Goal: Transaction & Acquisition: Book appointment/travel/reservation

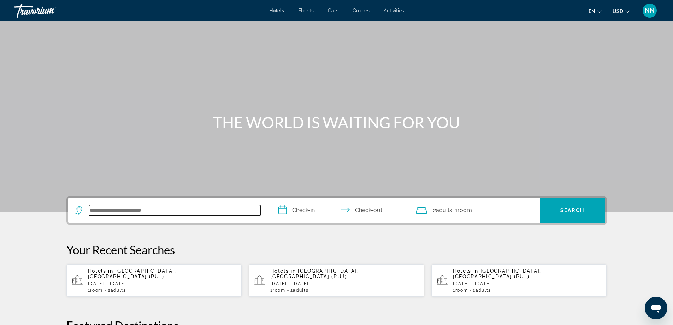
click at [130, 207] on input "Search hotel destination" at bounding box center [174, 210] width 171 height 11
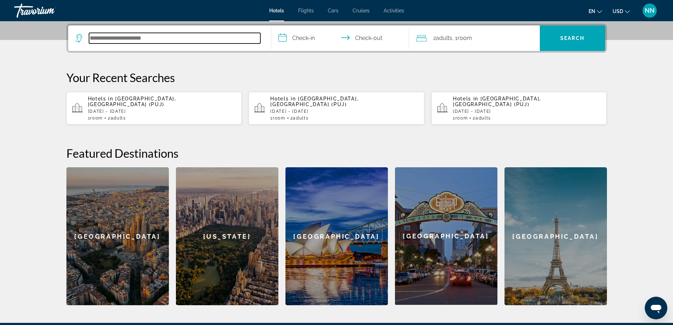
scroll to position [173, 0]
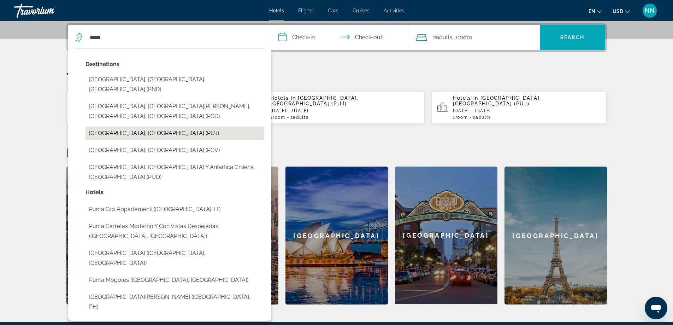
click at [130, 128] on button "[GEOGRAPHIC_DATA], [GEOGRAPHIC_DATA] (PUJ)" at bounding box center [175, 133] width 179 height 13
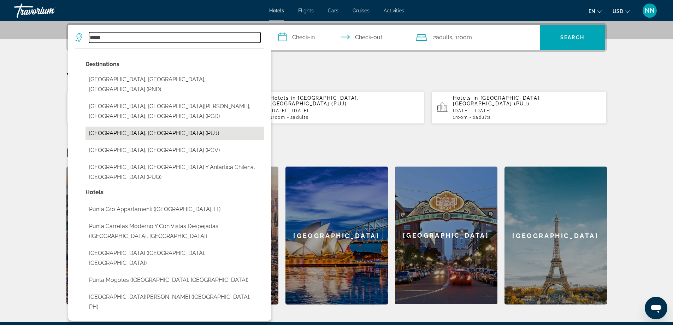
type input "**********"
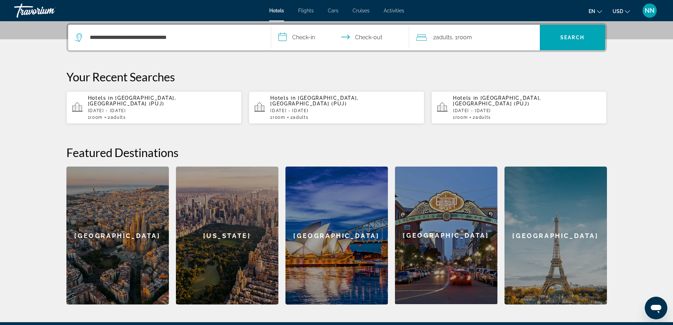
click at [287, 41] on input "**********" at bounding box center [341, 39] width 141 height 28
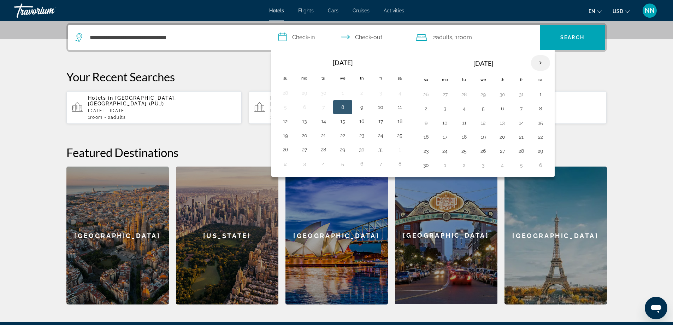
click at [541, 63] on th "Next month" at bounding box center [540, 63] width 19 height 16
click at [481, 110] on button "10" at bounding box center [483, 109] width 11 height 10
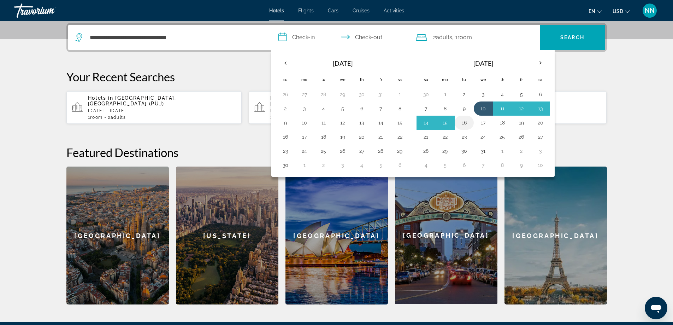
click at [465, 124] on button "16" at bounding box center [464, 123] width 11 height 10
type input "**********"
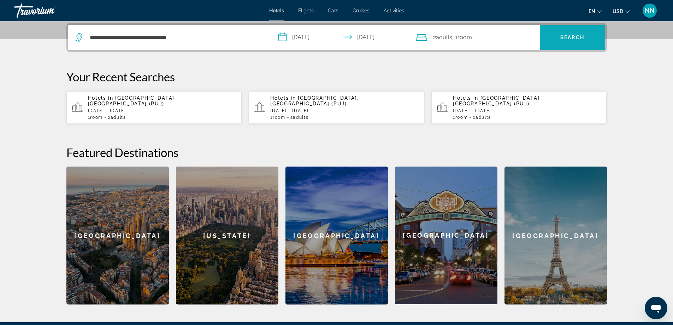
click at [560, 44] on span "Search" at bounding box center [572, 37] width 65 height 17
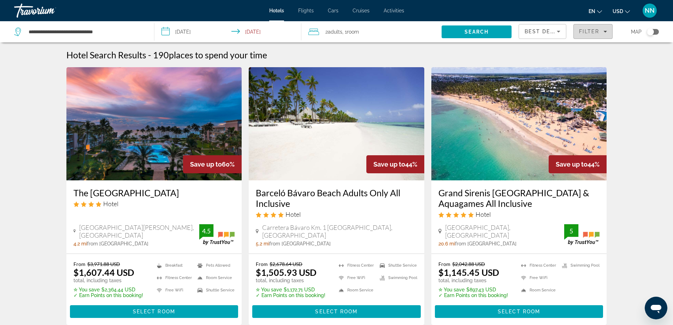
click at [588, 29] on span "Filter" at bounding box center [589, 32] width 20 height 6
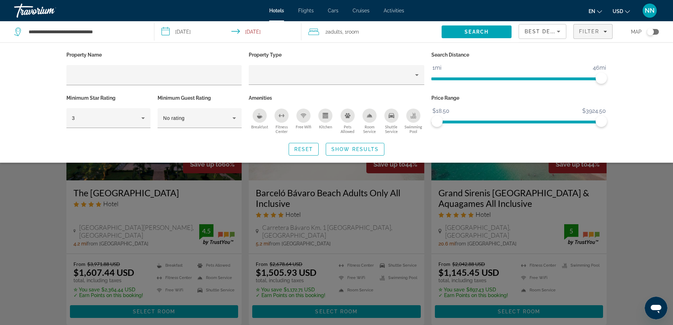
click at [604, 78] on span "ngx-slider" at bounding box center [519, 78] width 176 height 3
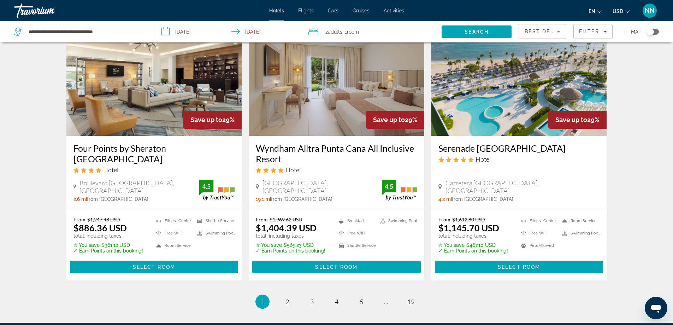
scroll to position [935, 0]
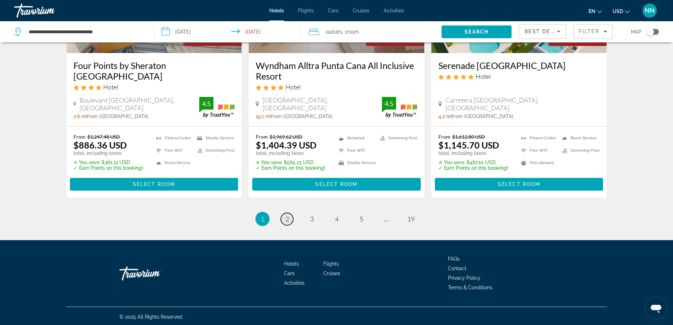
click at [286, 218] on span "2" at bounding box center [288, 219] width 4 height 8
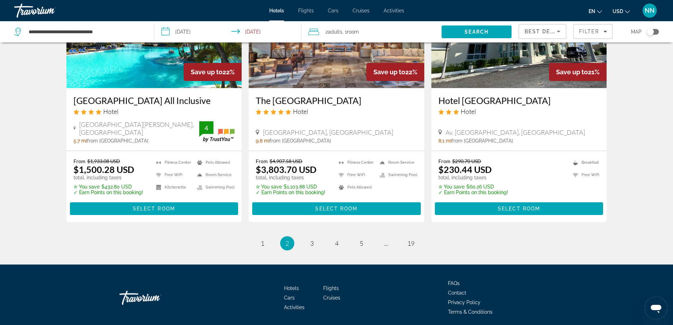
scroll to position [891, 0]
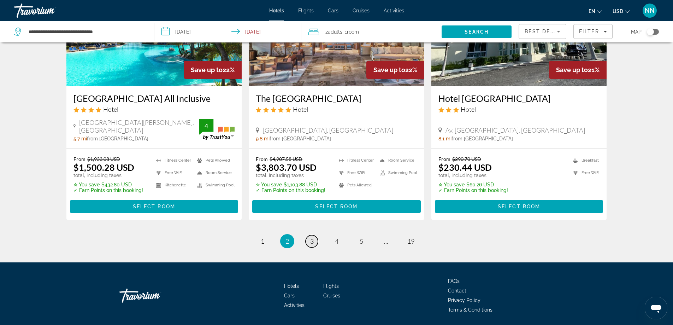
click at [311, 237] on span "3" at bounding box center [312, 241] width 4 height 8
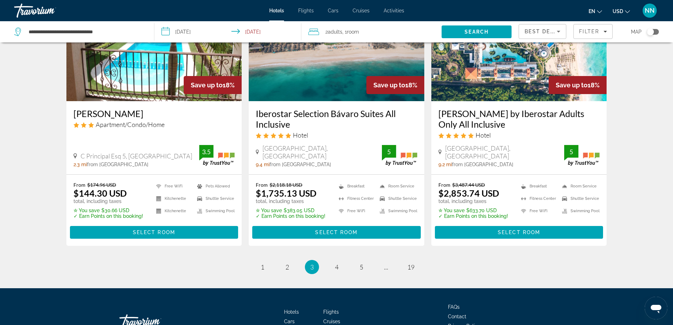
scroll to position [944, 0]
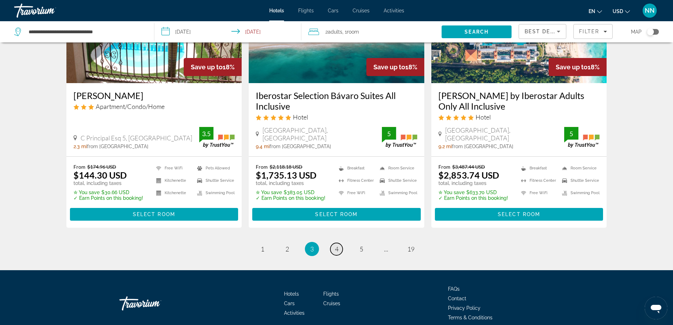
click at [336, 245] on span "4" at bounding box center [337, 249] width 4 height 8
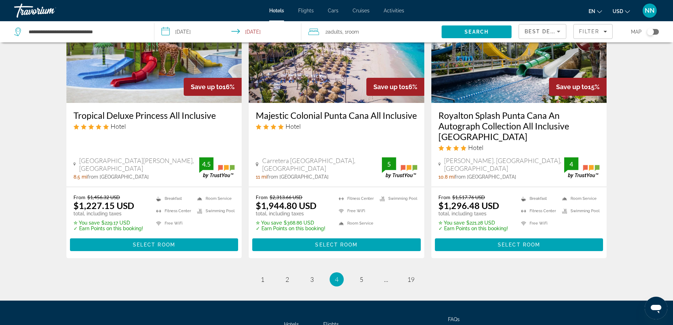
scroll to position [933, 0]
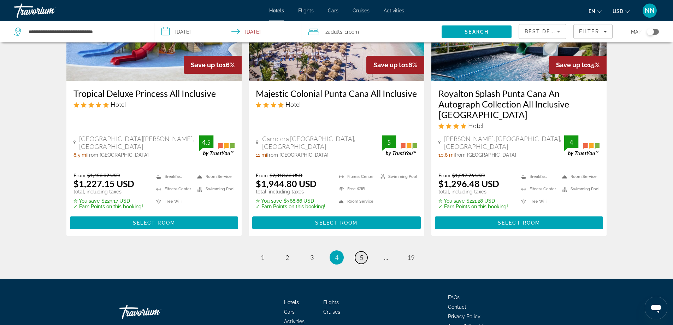
click at [362, 253] on span "5" at bounding box center [362, 257] width 4 height 8
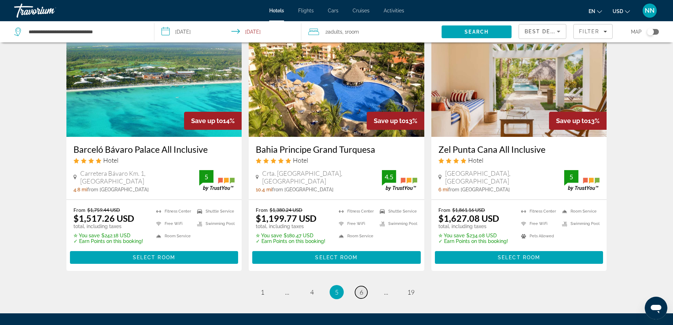
scroll to position [933, 0]
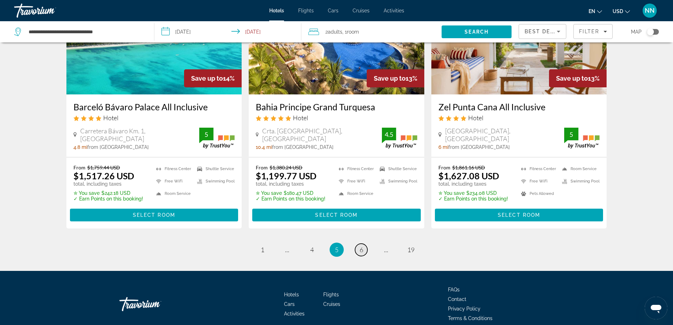
click at [362, 246] on span "6" at bounding box center [362, 250] width 4 height 8
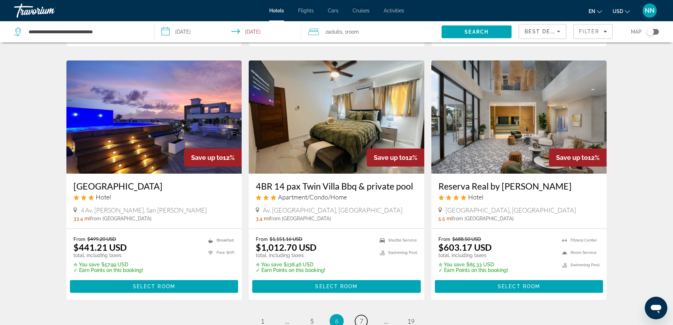
scroll to position [820, 0]
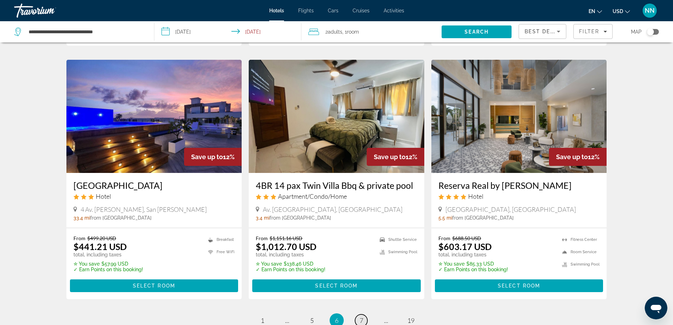
click at [363, 316] on span "7" at bounding box center [362, 320] width 4 height 8
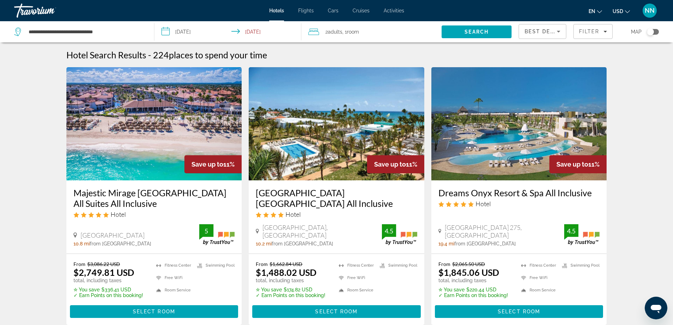
click at [114, 171] on img "Main content" at bounding box center [154, 123] width 176 height 113
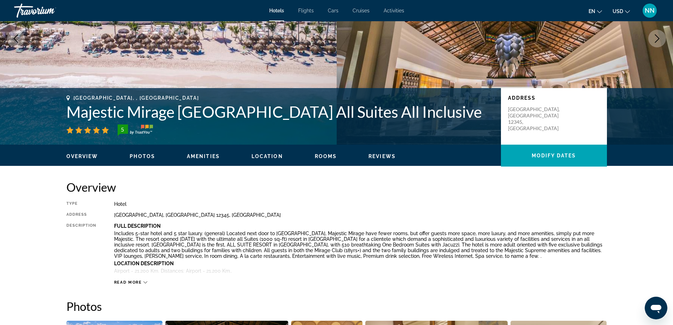
scroll to position [226, 0]
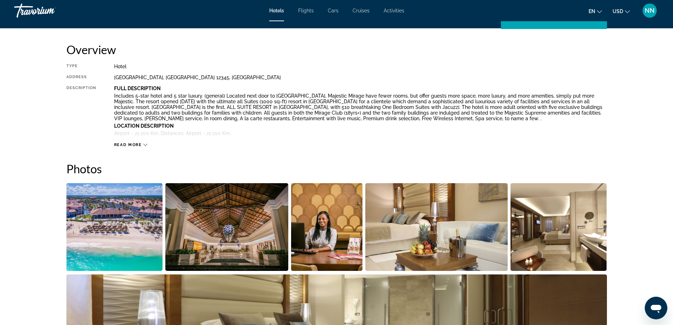
click at [114, 171] on h2 "Photos" at bounding box center [336, 168] width 541 height 14
click at [144, 143] on icon "Main content" at bounding box center [145, 145] width 4 height 4
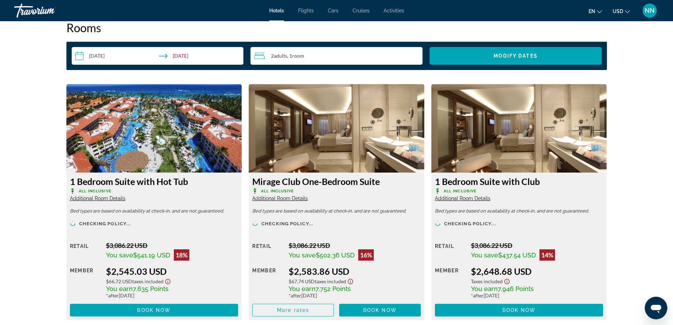
scroll to position [961, 0]
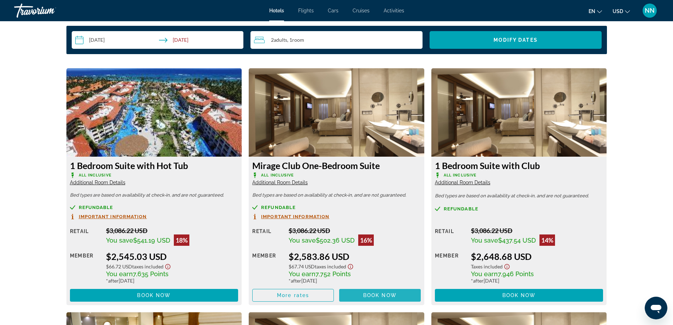
click at [406, 292] on span "Main content" at bounding box center [380, 295] width 82 height 17
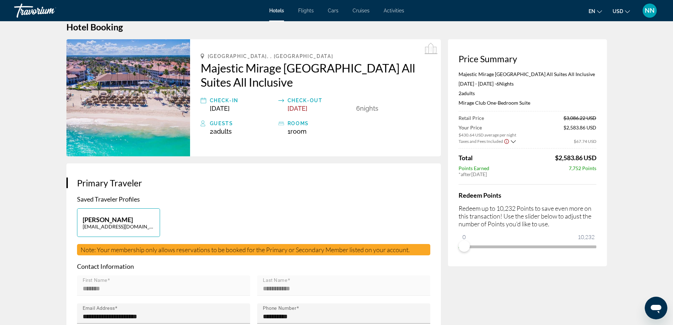
scroll to position [14, 0]
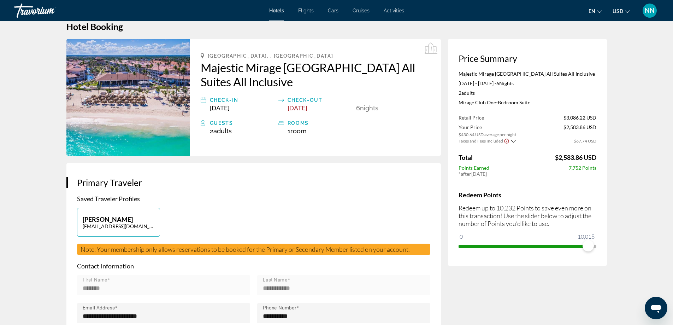
click at [588, 245] on ngx-slider "0 10,232 10,018" at bounding box center [528, 245] width 138 height 1
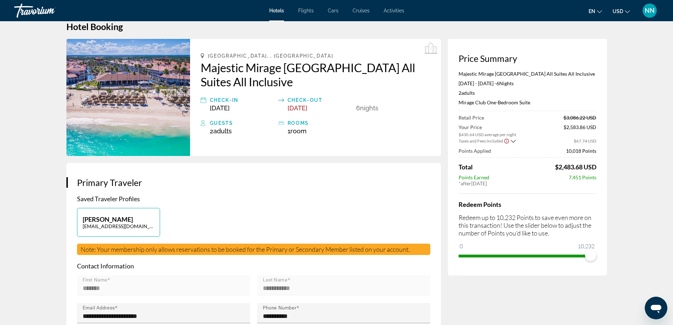
click at [595, 256] on ngx-slider "0 10,232 10,232" at bounding box center [528, 254] width 138 height 1
click at [509, 139] on div "Taxes and Fees Included" at bounding box center [487, 140] width 57 height 6
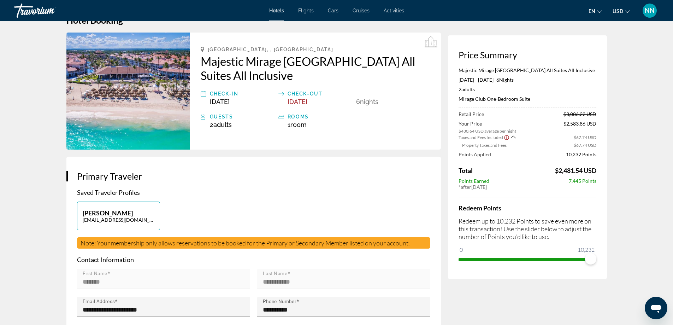
scroll to position [0, 0]
